Goal: Task Accomplishment & Management: Manage account settings

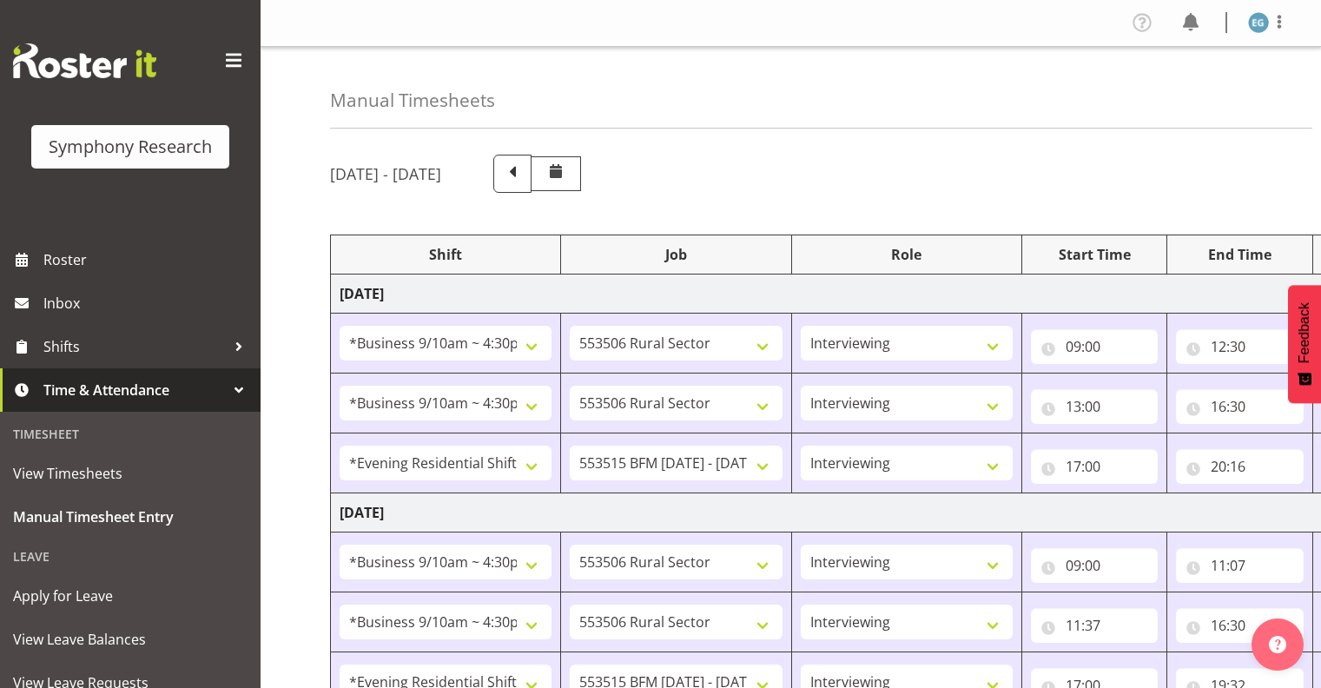
select select "26078"
select select "10587"
select select "26078"
select select "10587"
select select "48116"
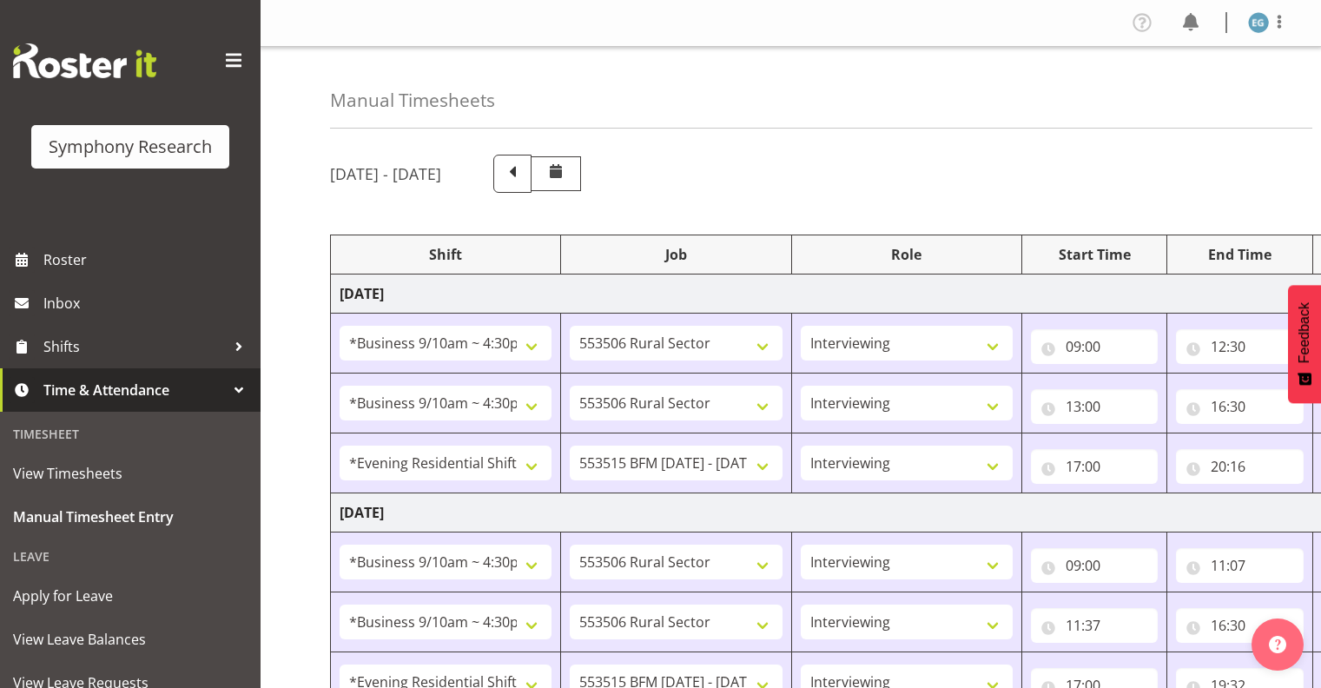
select select "10731"
select select "26078"
select select "10587"
select select "26078"
select select "10587"
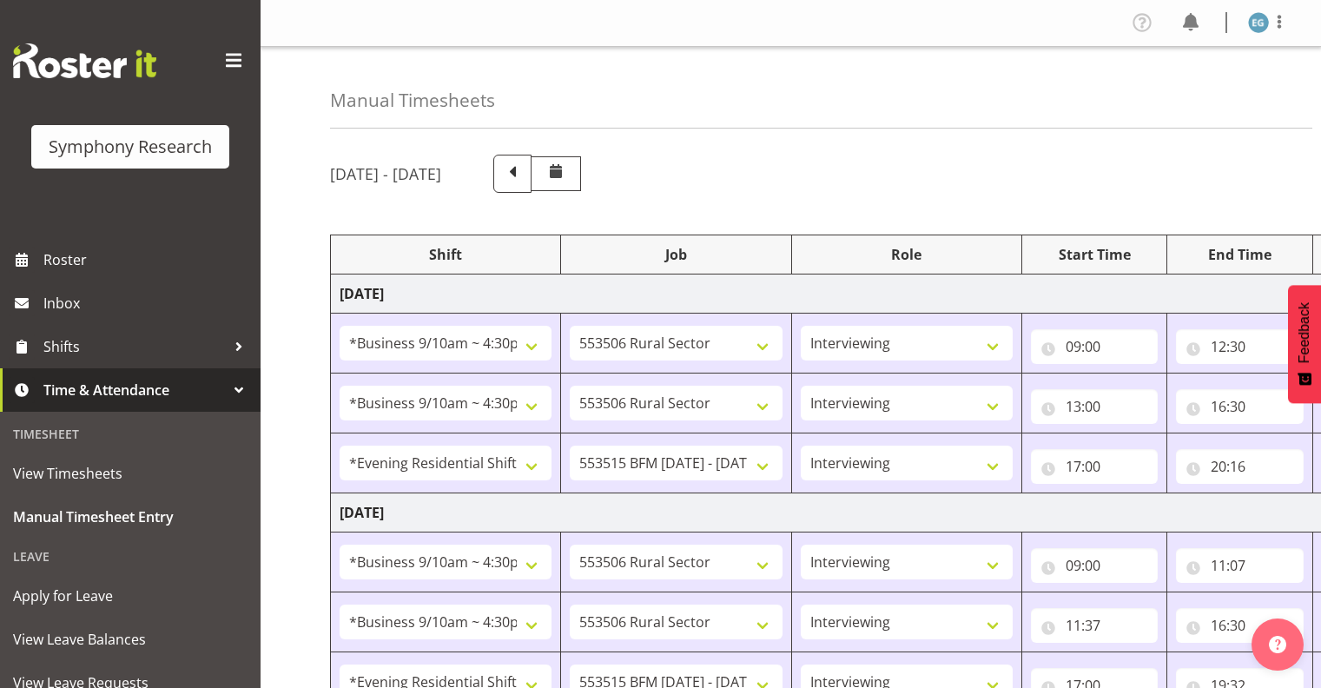
select select "48116"
select select "10731"
select select "26078"
select select "10587"
select select "26078"
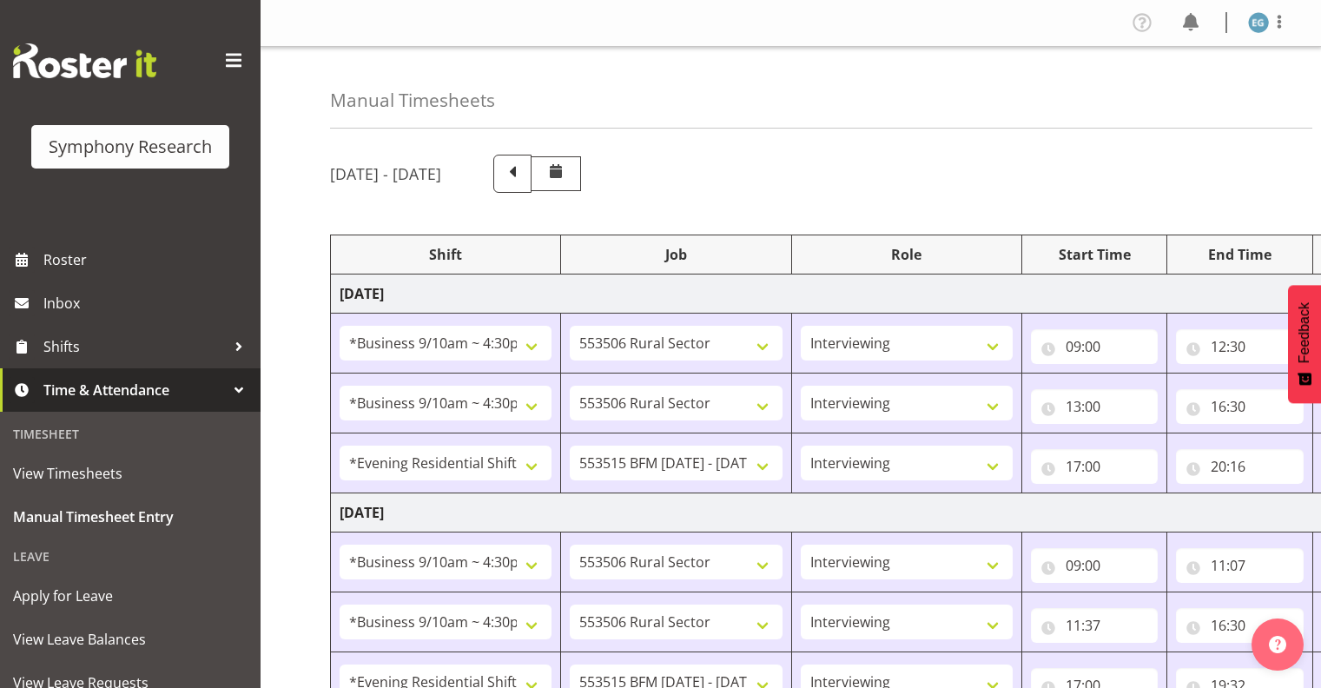
select select "10731"
select select "26078"
select select "10731"
select select "48116"
select select "10731"
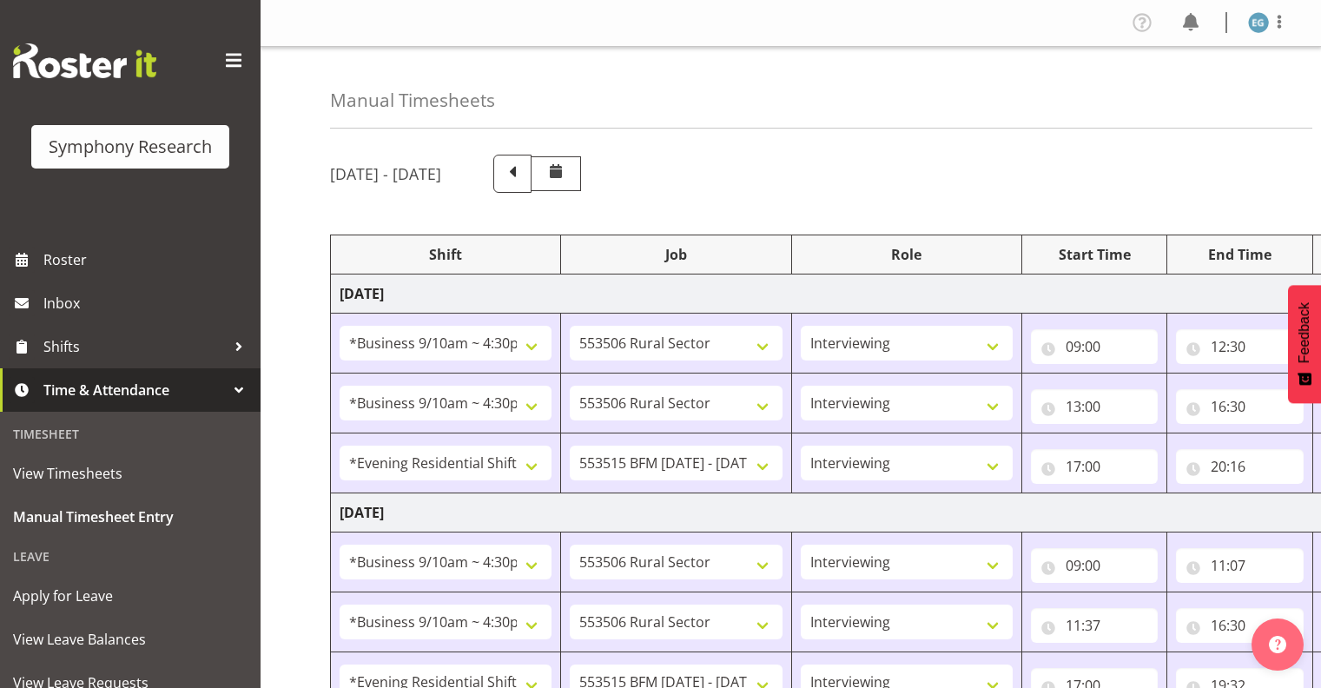
select select "48116"
select select "10731"
select select "26078"
select select "10731"
select select "26078"
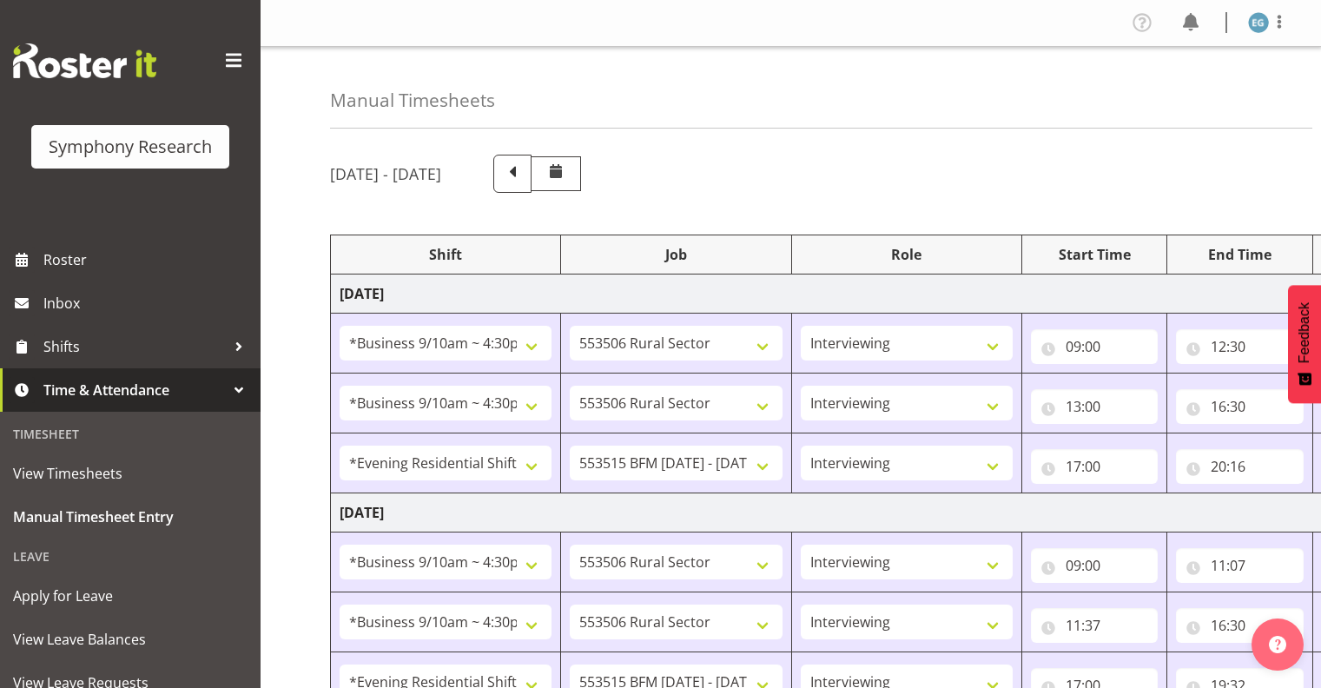
select select "10731"
select select "48116"
select select "10731"
select select "43777"
select select "10732"
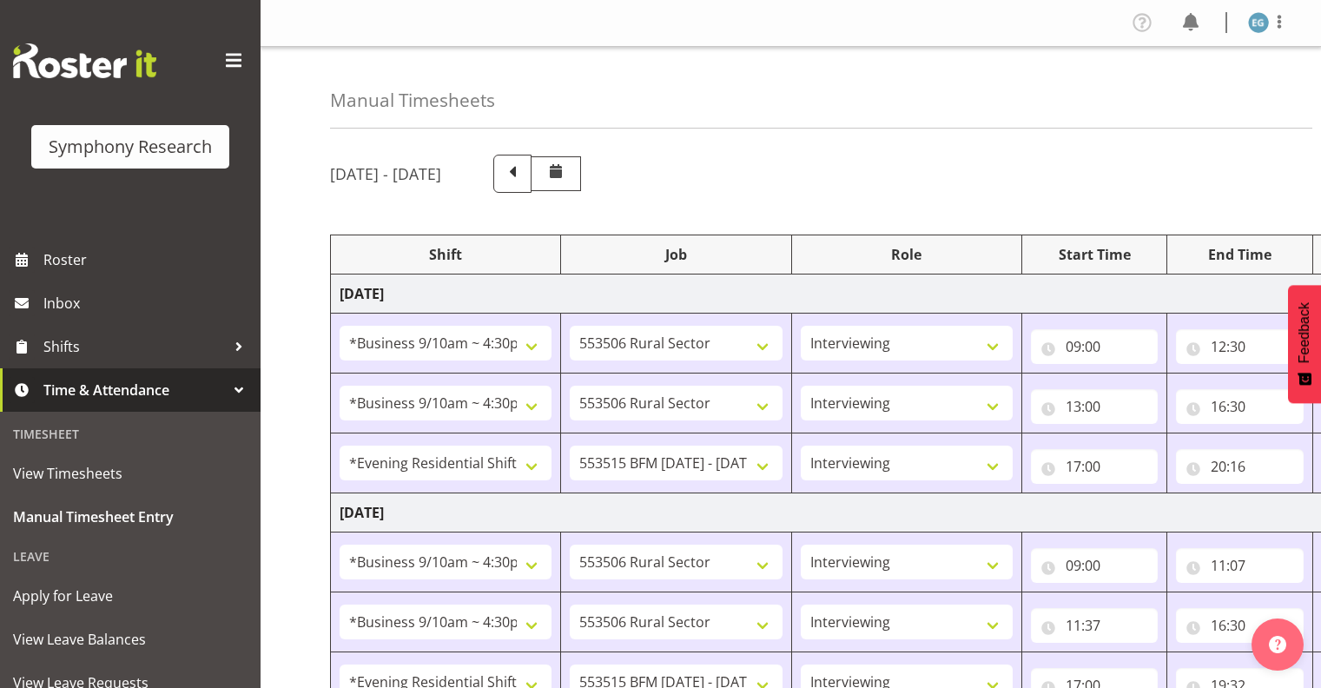
select select "297"
select select "43777"
select select "10732"
select select "43777"
select select "10732"
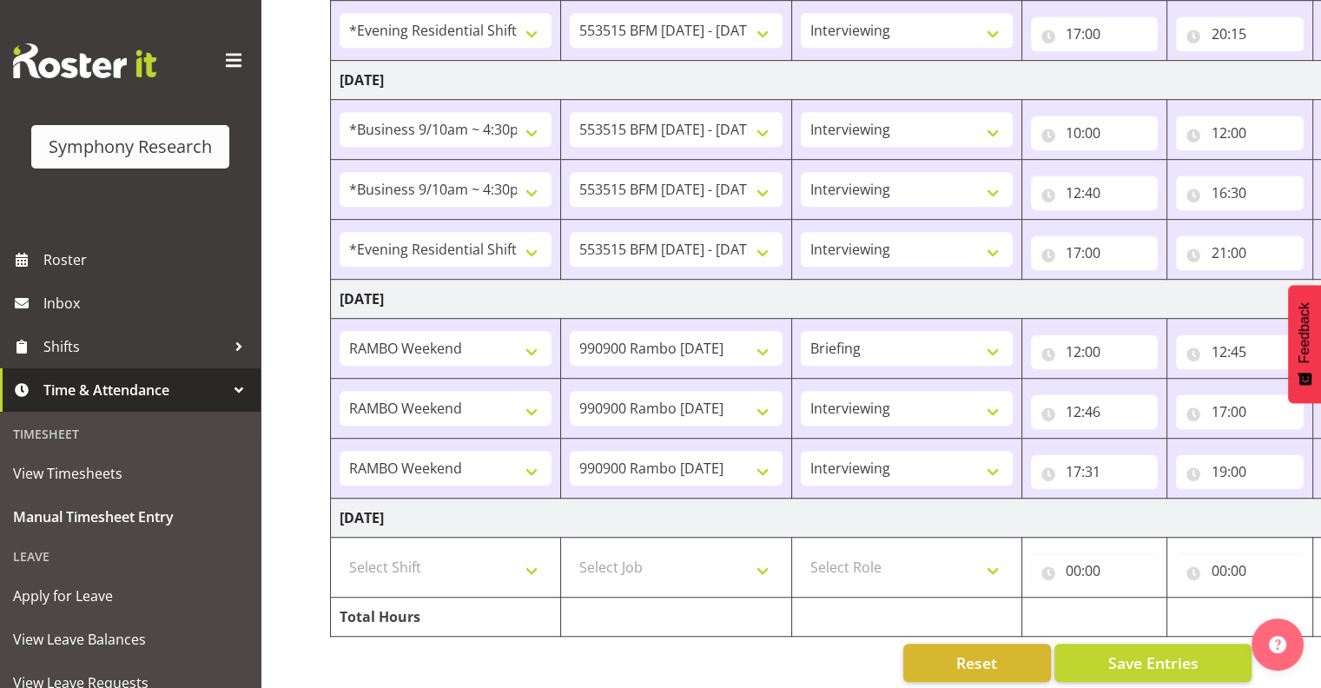
scroll to position [1044, 0]
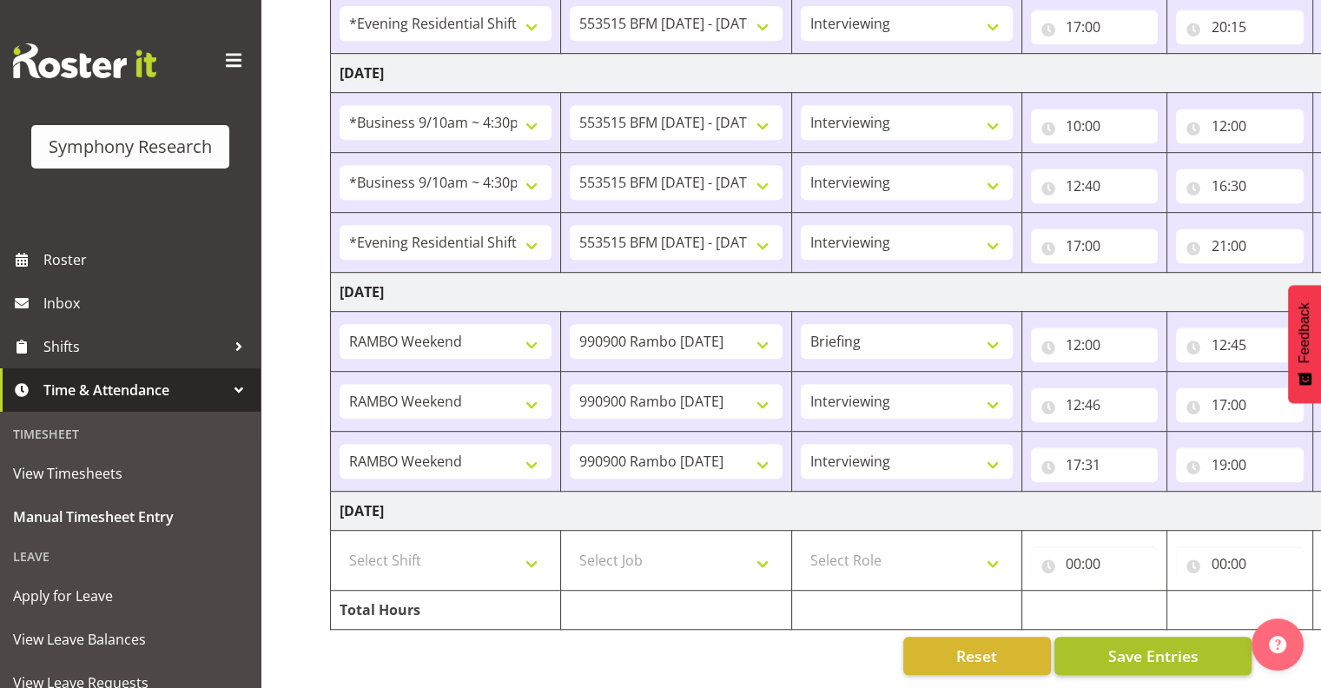
click at [1153, 644] on span "Save Entries" at bounding box center [1152, 655] width 90 height 23
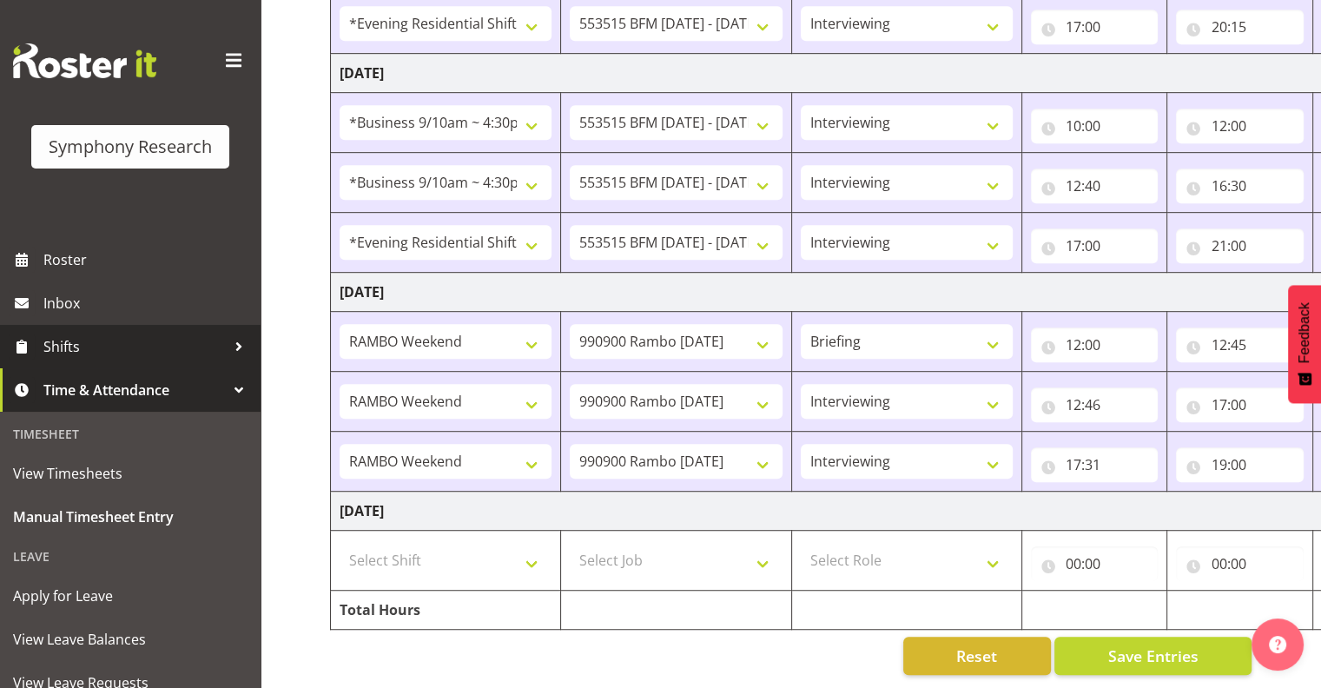
click at [61, 344] on span "Shifts" at bounding box center [134, 347] width 182 height 26
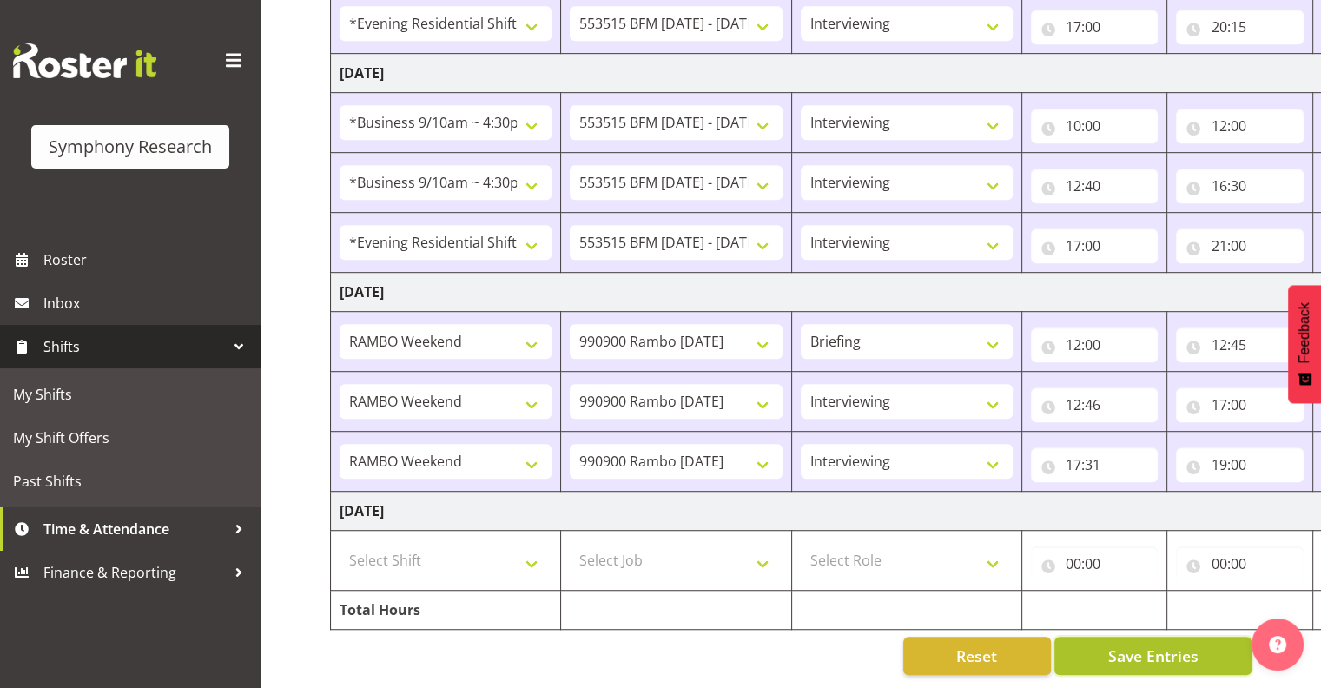
click at [1134, 644] on span "Save Entries" at bounding box center [1152, 655] width 90 height 23
drag, startPoint x: 1150, startPoint y: 643, endPoint x: 1182, endPoint y: 633, distance: 33.5
click at [1150, 644] on span "Save Entries" at bounding box center [1152, 655] width 90 height 23
click at [1160, 644] on span "Save Entries" at bounding box center [1152, 655] width 90 height 23
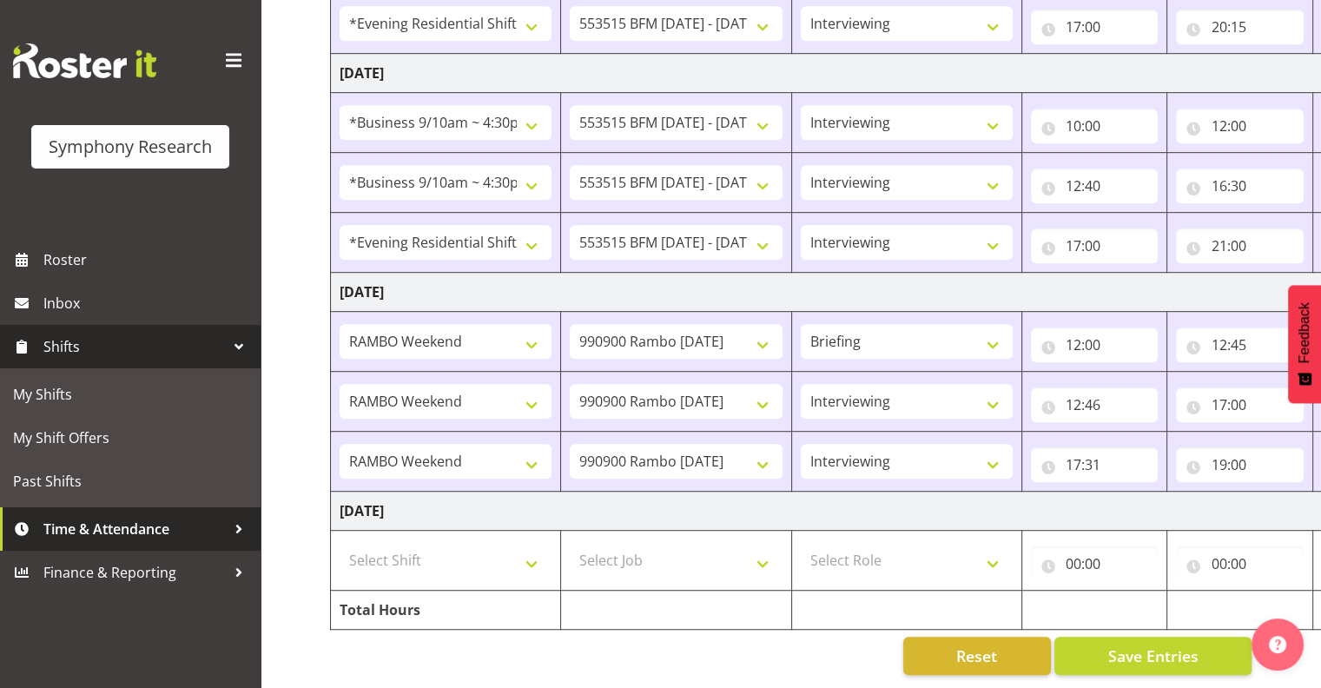
click at [111, 527] on span "Time & Attendance" at bounding box center [134, 529] width 182 height 26
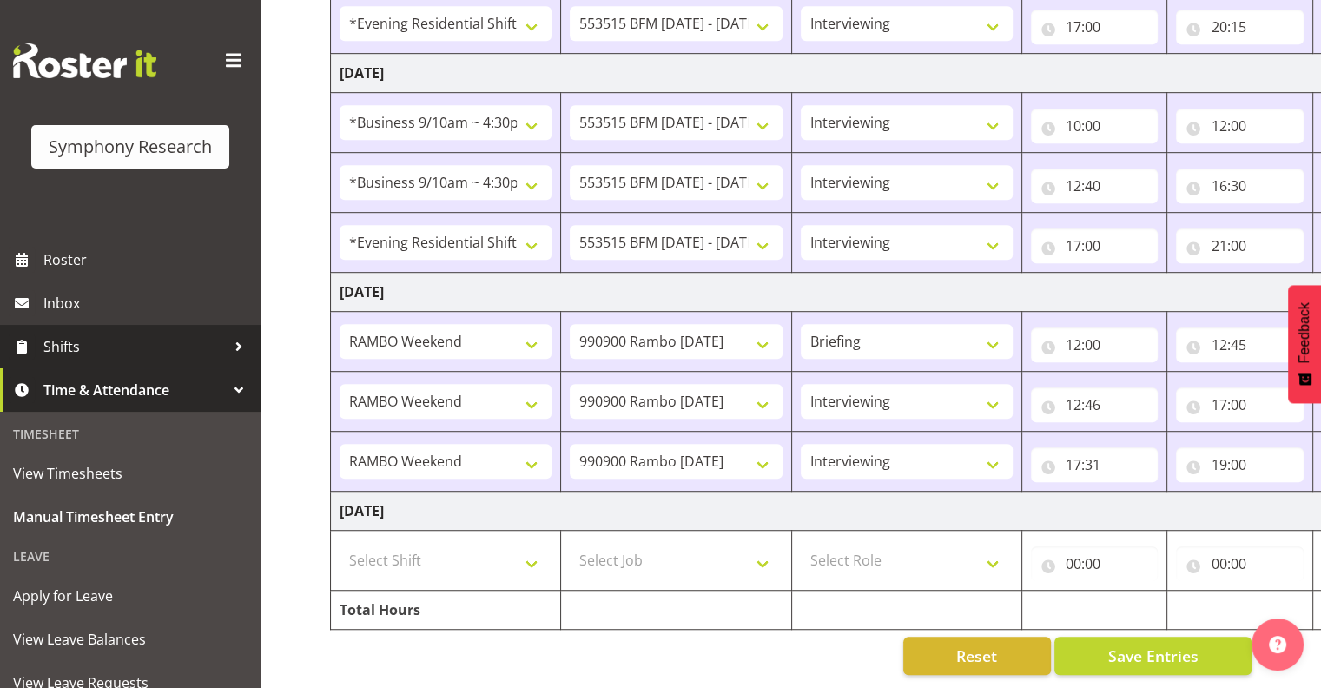
click at [58, 341] on span "Shifts" at bounding box center [134, 347] width 182 height 26
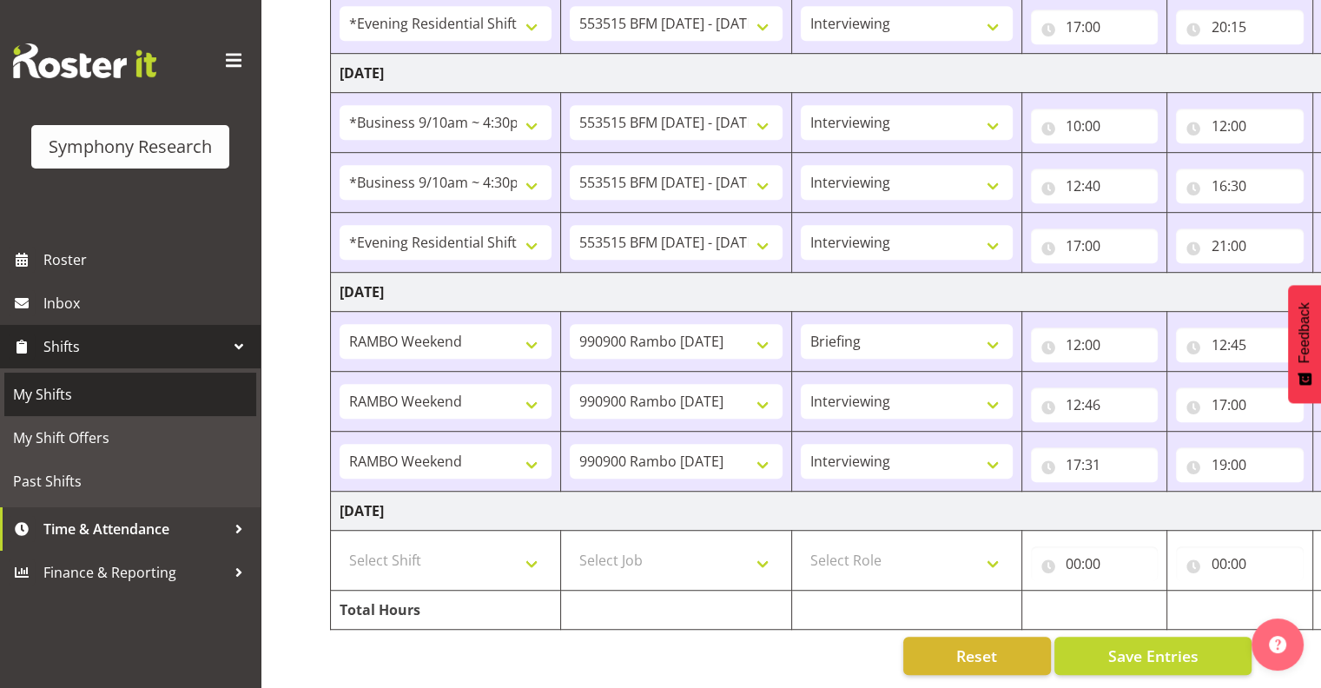
click at [61, 393] on span "My Shifts" at bounding box center [130, 394] width 235 height 26
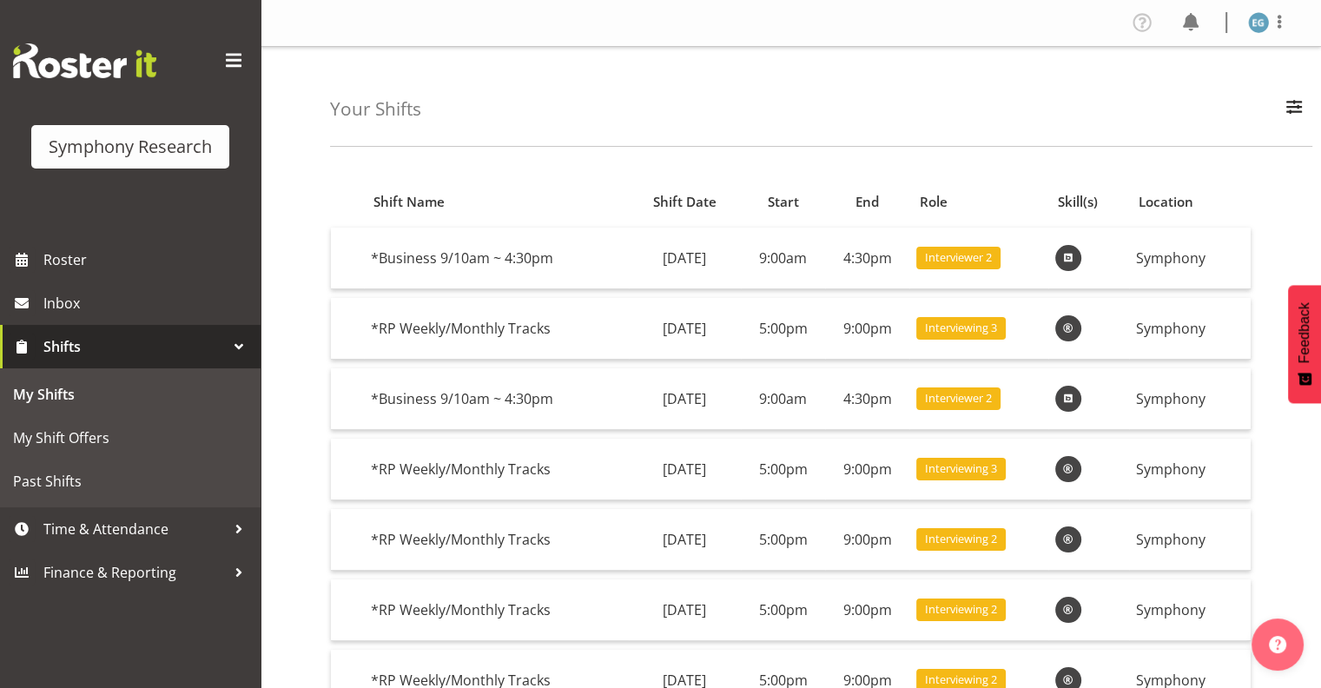
scroll to position [180, 0]
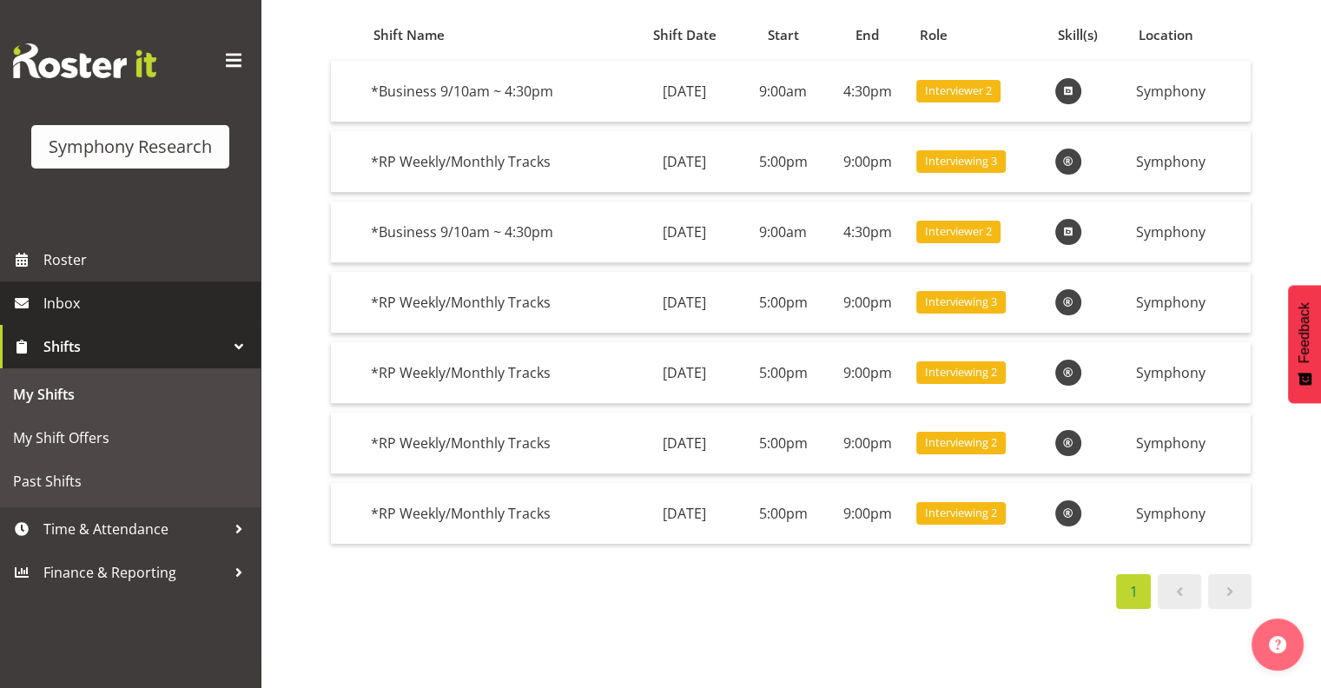
click at [69, 301] on span "Inbox" at bounding box center [147, 303] width 208 height 26
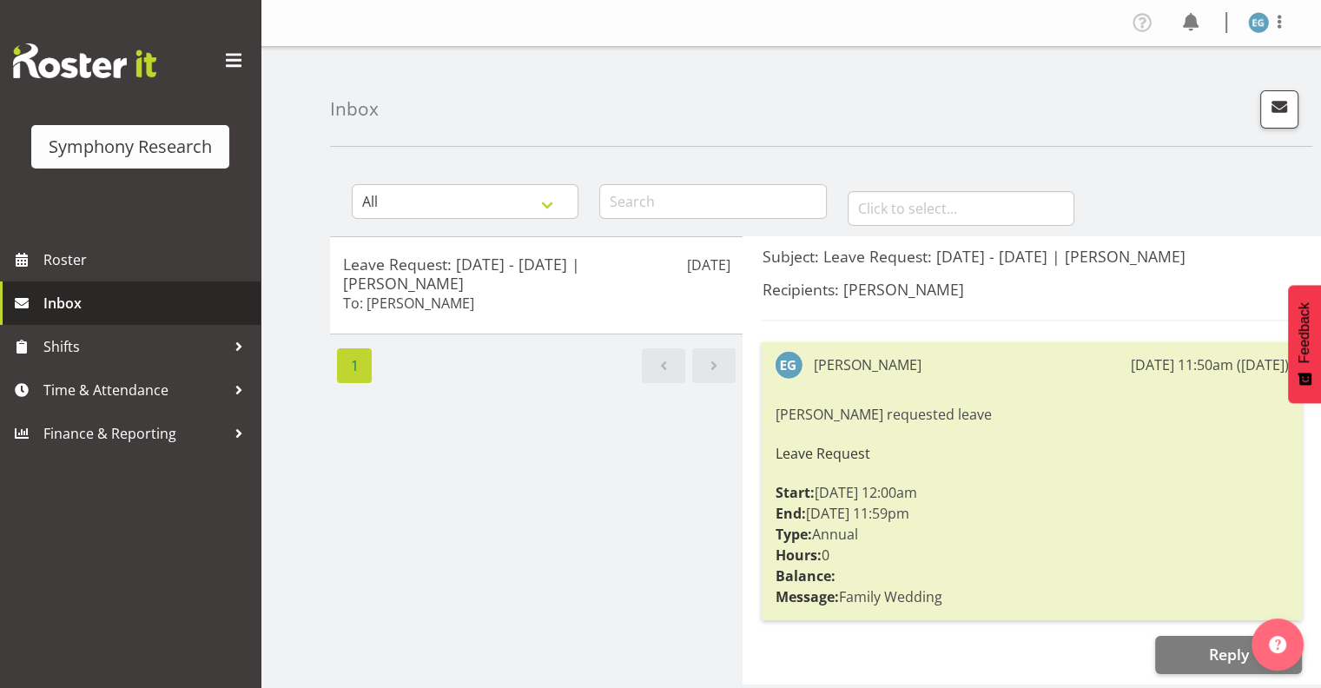
click at [66, 301] on span "Inbox" at bounding box center [147, 303] width 208 height 26
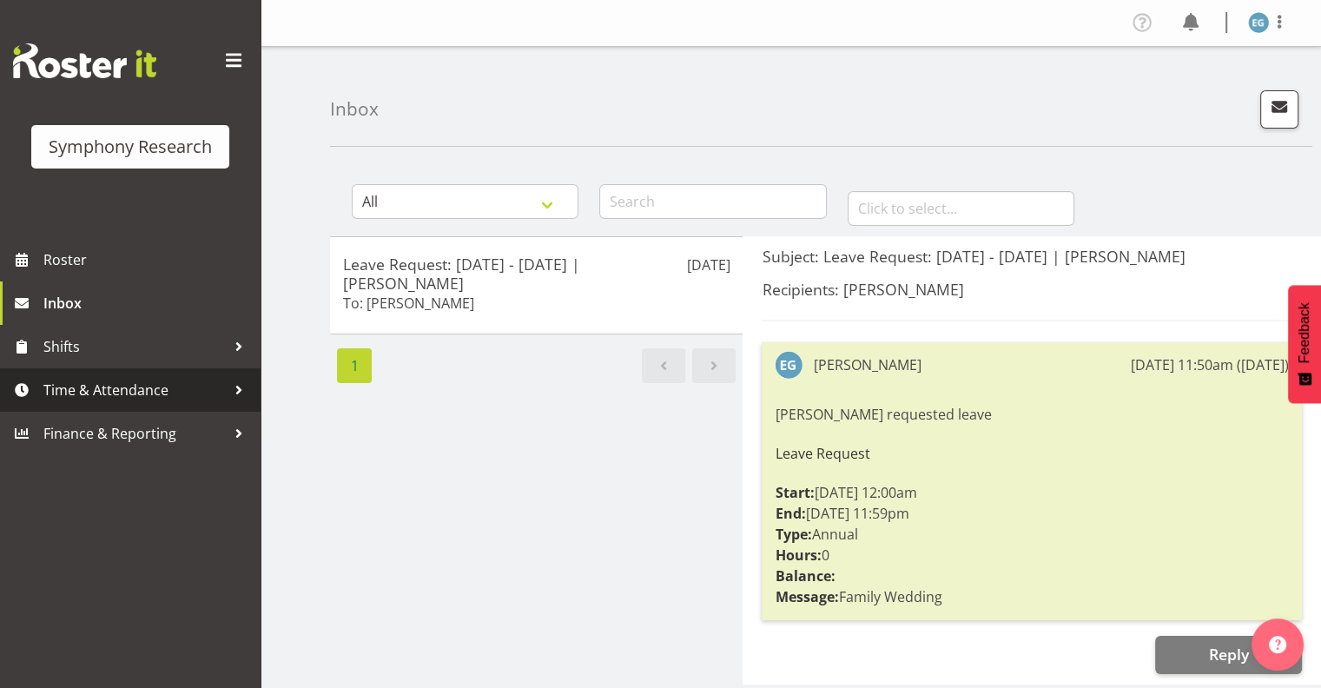
click at [144, 387] on span "Time & Attendance" at bounding box center [134, 390] width 182 height 26
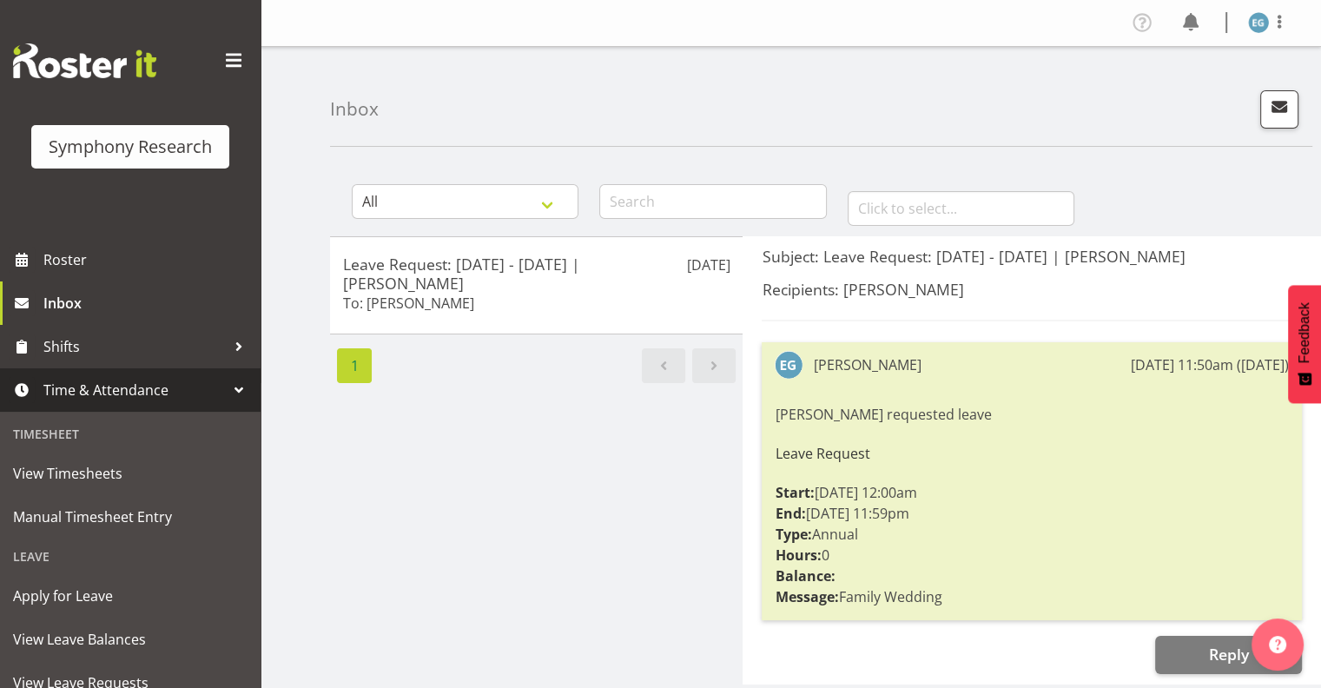
click at [144, 387] on span "Time & Attendance" at bounding box center [134, 390] width 182 height 26
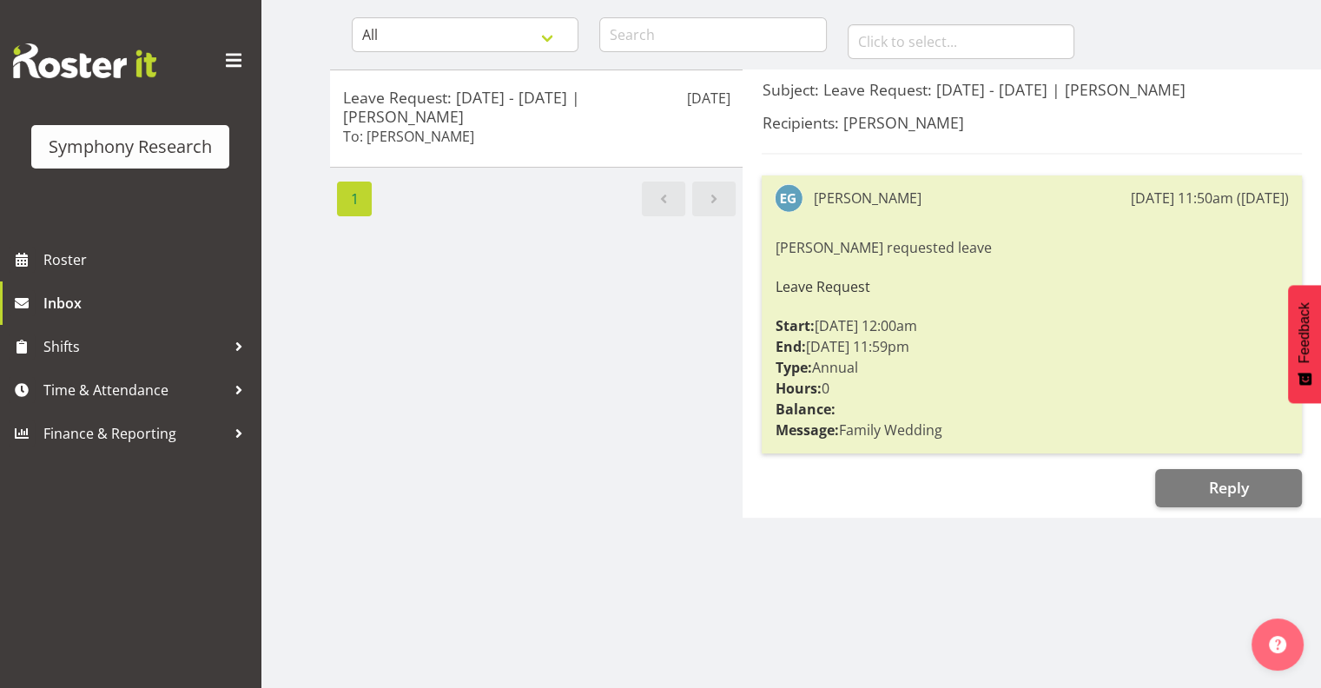
scroll to position [180, 0]
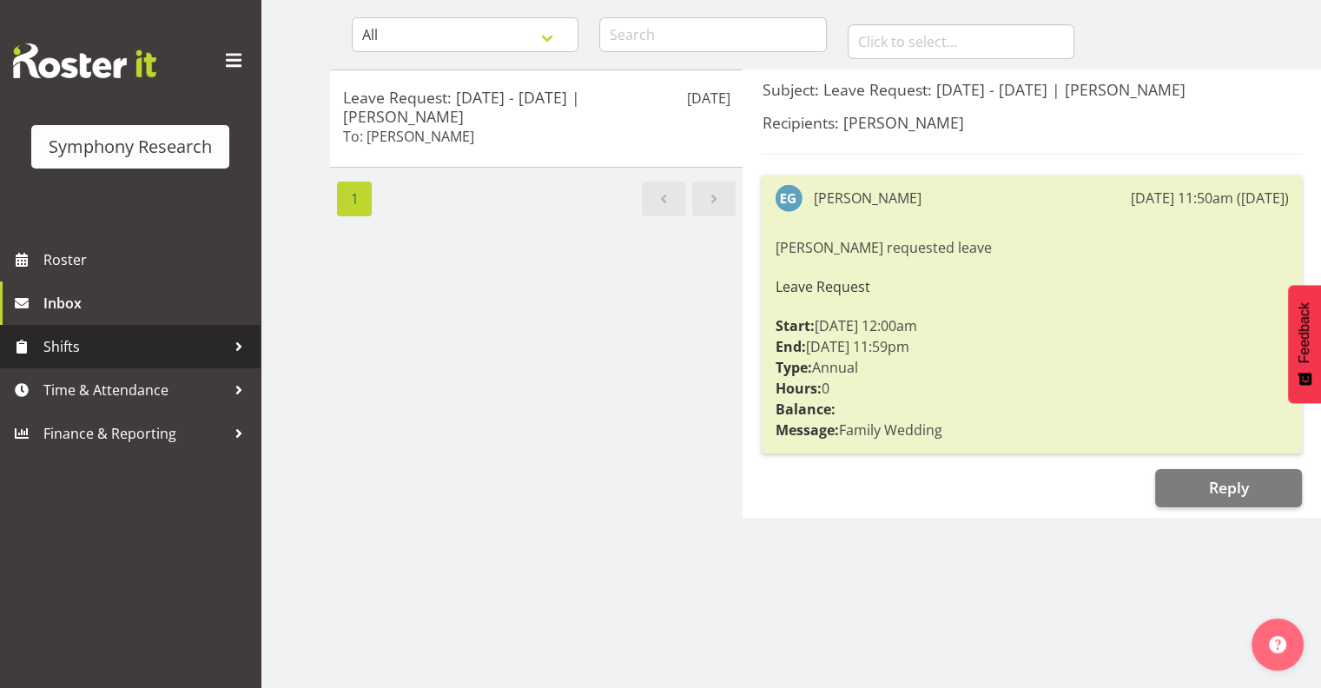
click at [62, 347] on span "Shifts" at bounding box center [134, 347] width 182 height 26
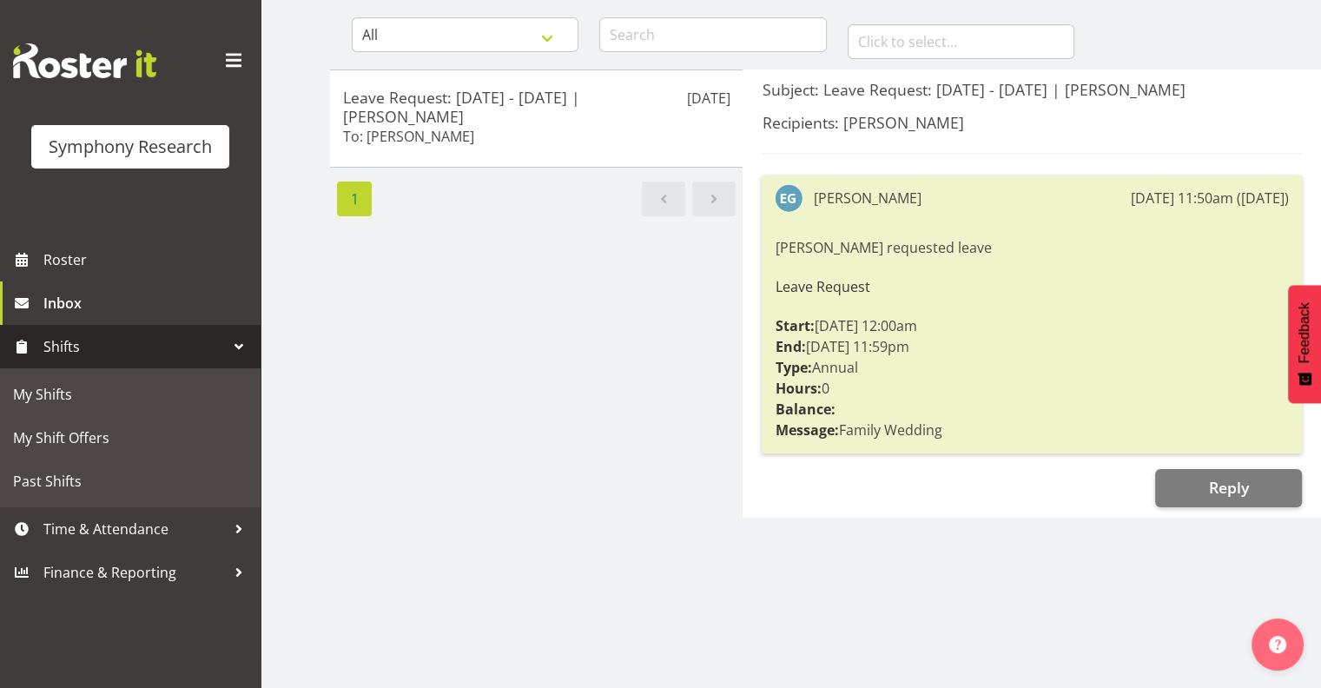
click at [66, 342] on span "Shifts" at bounding box center [134, 347] width 182 height 26
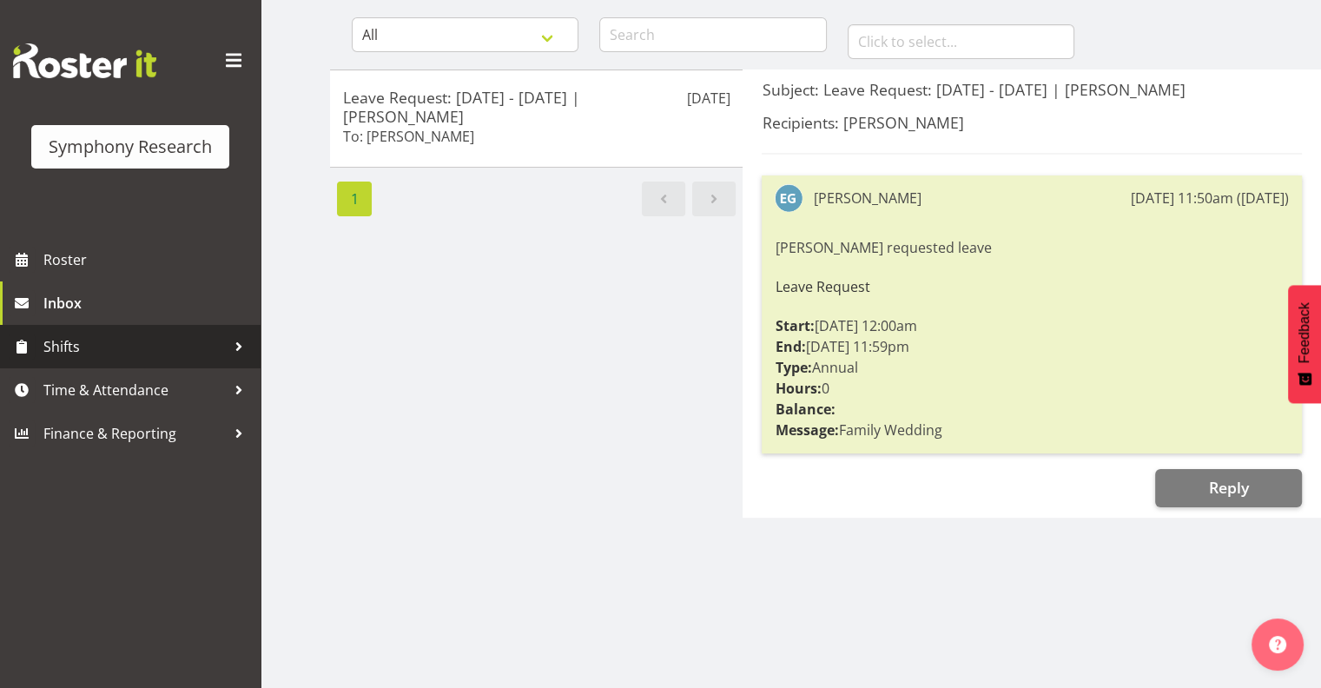
click at [66, 342] on span "Shifts" at bounding box center [134, 347] width 182 height 26
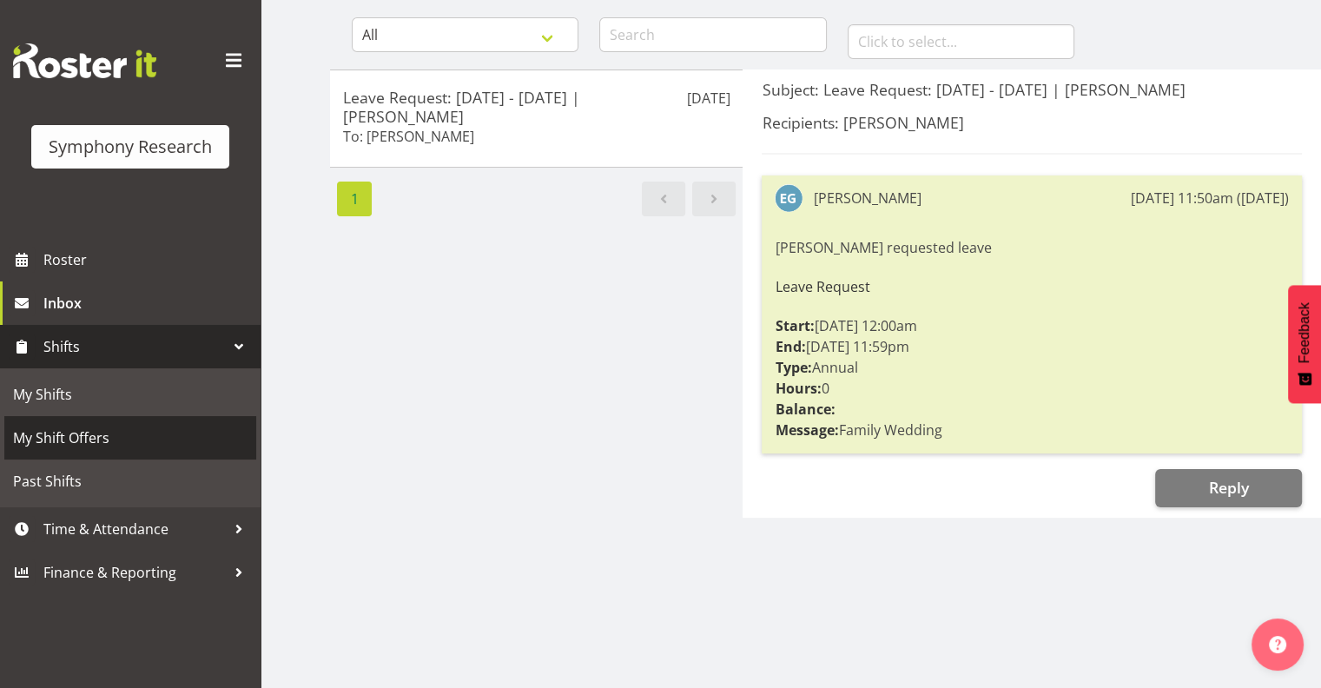
click at [72, 434] on span "My Shift Offers" at bounding box center [130, 438] width 235 height 26
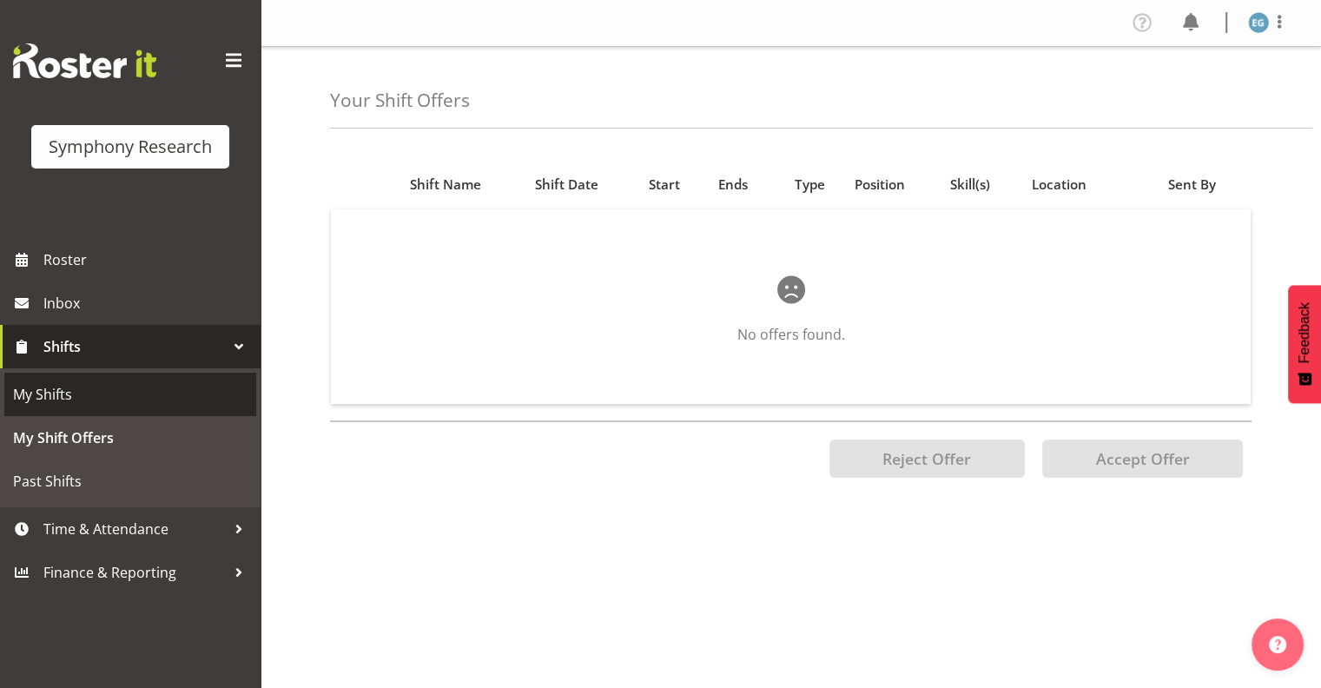
click at [61, 393] on span "My Shifts" at bounding box center [130, 394] width 235 height 26
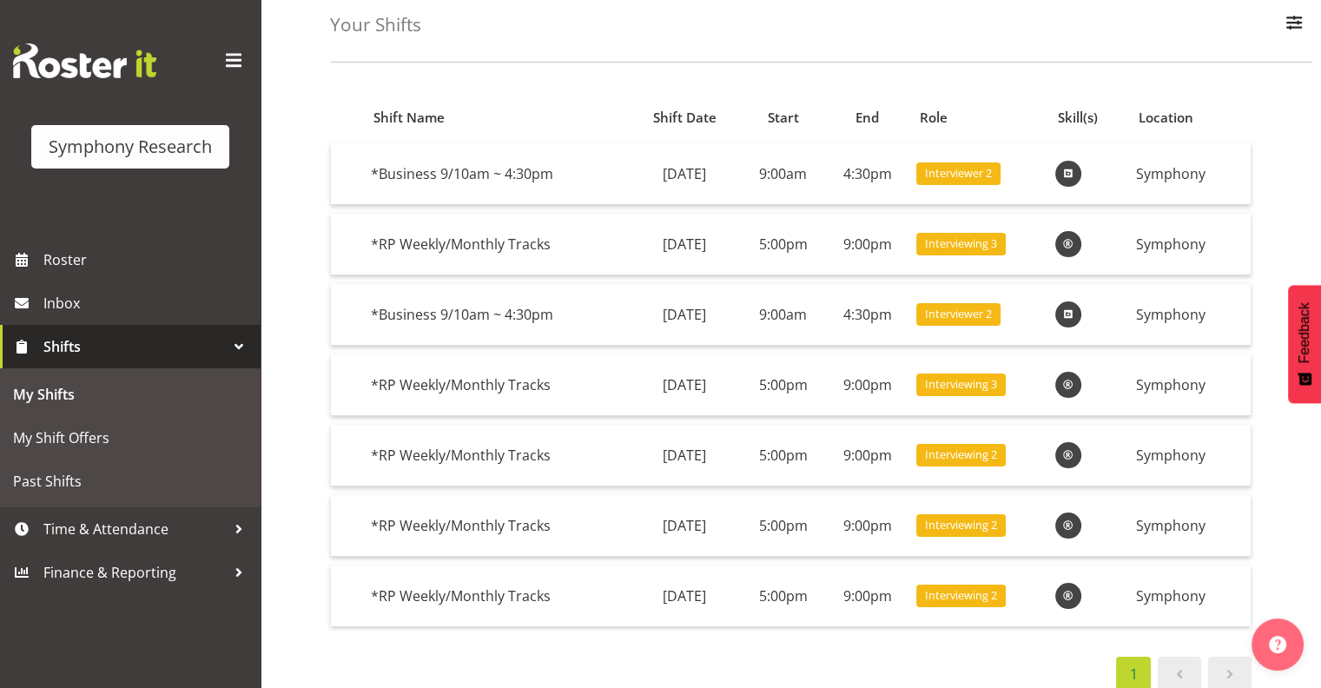
scroll to position [83, 0]
